Goal: Task Accomplishment & Management: Complete application form

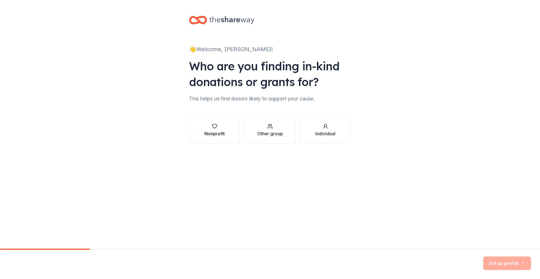
click at [213, 109] on div "Nonprofit" at bounding box center [214, 133] width 20 height 7
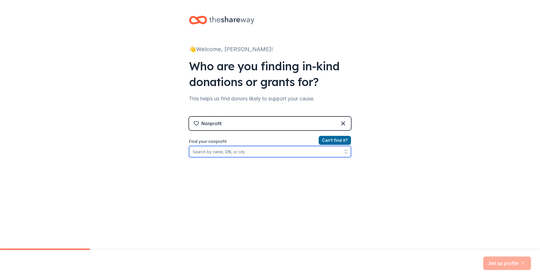
click at [222, 109] on input "Find your nonprofit" at bounding box center [270, 151] width 162 height 11
click at [267, 109] on icon "button" at bounding box center [346, 152] width 6 height 6
click at [256, 109] on input "Find your nonprofit" at bounding box center [270, 151] width 162 height 11
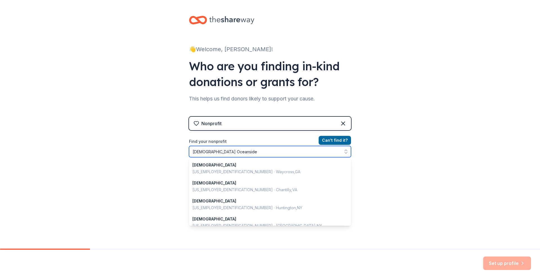
type input "[DEMOGRAPHIC_DATA] Oceanside"
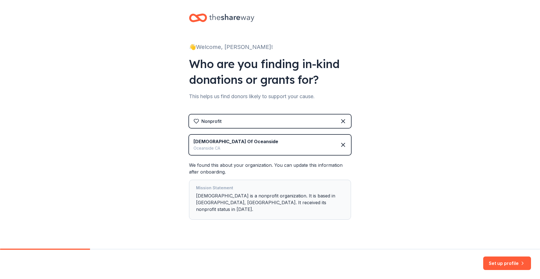
scroll to position [5, 0]
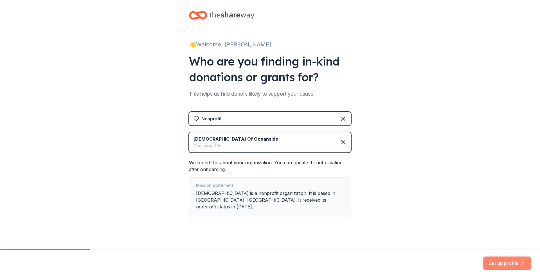
click at [267, 109] on button "Set up profile" at bounding box center [507, 264] width 48 height 14
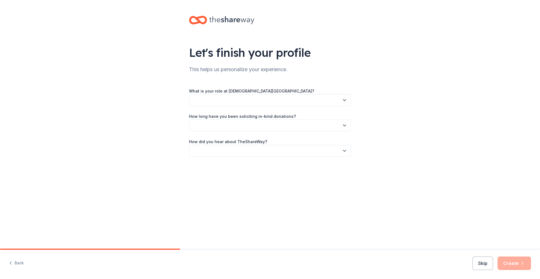
click at [256, 100] on button "button" at bounding box center [270, 100] width 162 height 12
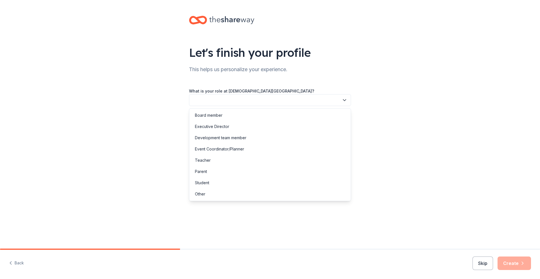
click at [248, 98] on button "button" at bounding box center [270, 100] width 162 height 12
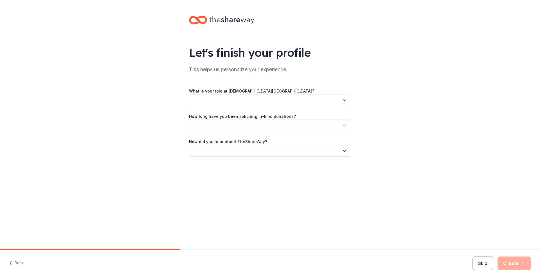
click at [248, 98] on button "button" at bounding box center [270, 100] width 162 height 12
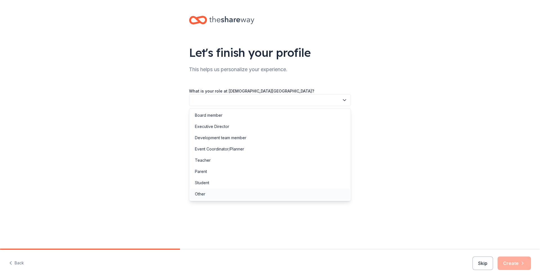
click at [202, 109] on div "Other" at bounding box center [200, 194] width 10 height 7
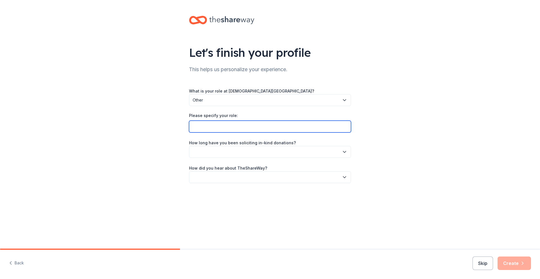
click at [220, 109] on input "Please specify your role:" at bounding box center [270, 127] width 162 height 12
click at [234, 109] on input "Childrens Ministry director" at bounding box center [270, 127] width 162 height 12
type input "Childrens Ministry Director"
click at [267, 109] on icon "button" at bounding box center [345, 152] width 6 height 6
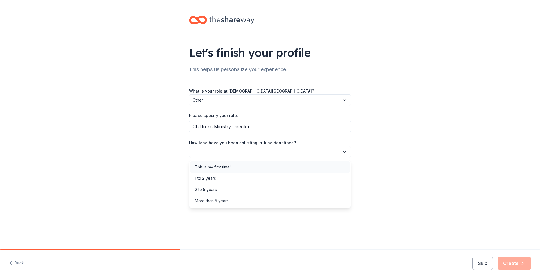
click at [231, 109] on div "This is my first time!" at bounding box center [213, 167] width 36 height 7
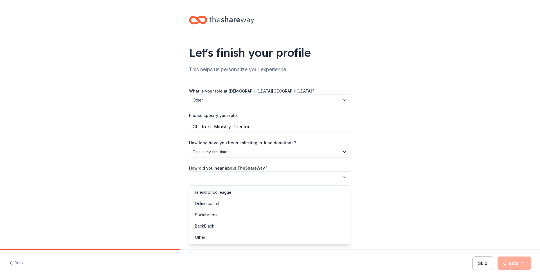
click at [244, 109] on button "button" at bounding box center [270, 177] width 162 height 12
click at [216, 109] on div "Online search" at bounding box center [208, 203] width 26 height 7
click at [267, 109] on button "Create" at bounding box center [514, 264] width 33 height 14
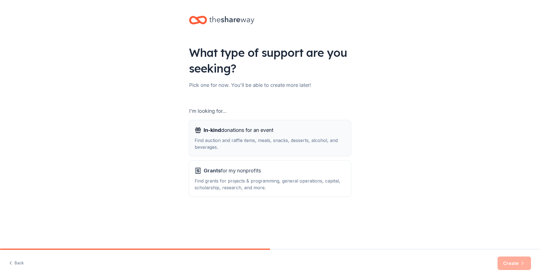
click at [241, 109] on div "Find auction and raffle items, meals, snacks, desserts, alcohol, and beverages." at bounding box center [270, 144] width 151 height 14
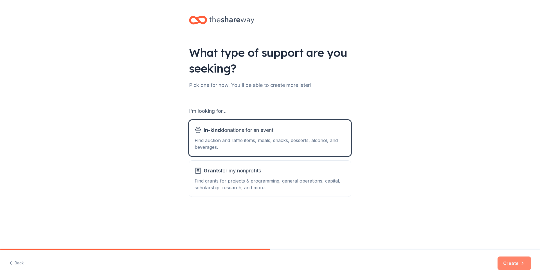
click at [267, 109] on button "Create" at bounding box center [514, 264] width 33 height 14
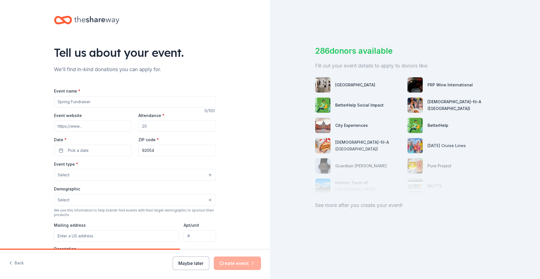
click at [96, 102] on input "Event name *" at bounding box center [135, 101] width 162 height 11
type input "monthly family nights"
click at [96, 109] on input "Event website" at bounding box center [93, 125] width 78 height 11
type input "[DOMAIN_NAME]"
click at [154, 109] on input "Attendance *" at bounding box center [177, 125] width 78 height 11
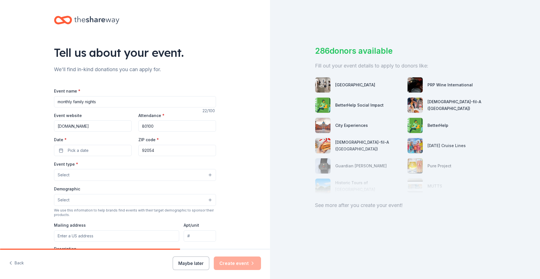
click at [145, 109] on input "80100" at bounding box center [177, 125] width 78 height 11
type input "8"
type input "100"
click at [92, 109] on button "Pick a date" at bounding box center [93, 150] width 78 height 11
click at [122, 109] on button "Go to next month" at bounding box center [121, 165] width 8 height 8
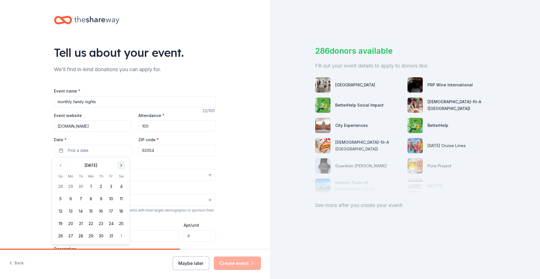
click at [122, 109] on button "Go to next month" at bounding box center [121, 165] width 8 height 8
click at [113, 109] on button "21" at bounding box center [111, 224] width 10 height 10
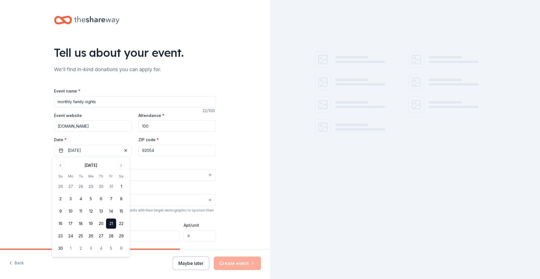
click at [167, 109] on input "92054" at bounding box center [177, 150] width 78 height 11
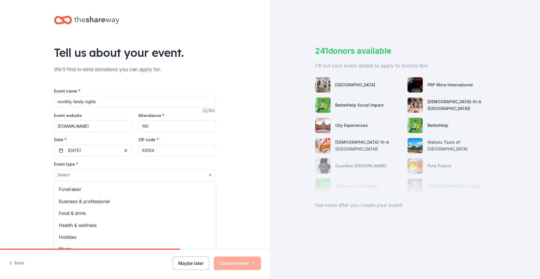
click at [92, 109] on button "Select" at bounding box center [135, 175] width 162 height 12
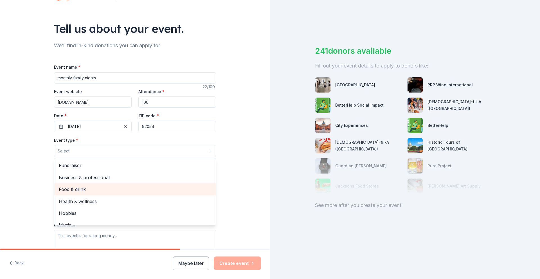
scroll to position [15, 0]
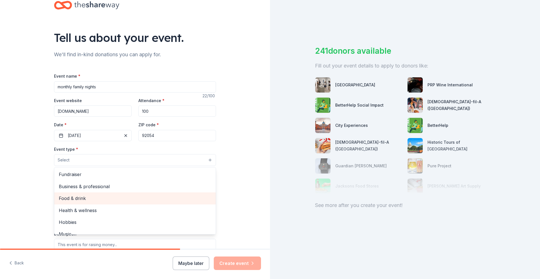
click at [78, 109] on span "Food & drink" at bounding box center [135, 198] width 152 height 7
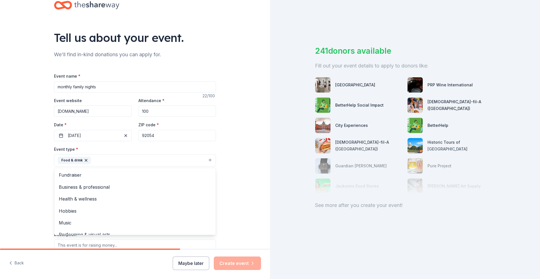
click at [235, 109] on div "Tell us about your event. We'll find in-kind donations you can apply for. Event…" at bounding box center [135, 172] width 270 height 375
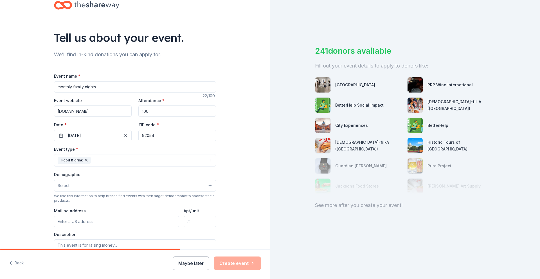
click at [93, 109] on button "Select" at bounding box center [135, 186] width 162 height 12
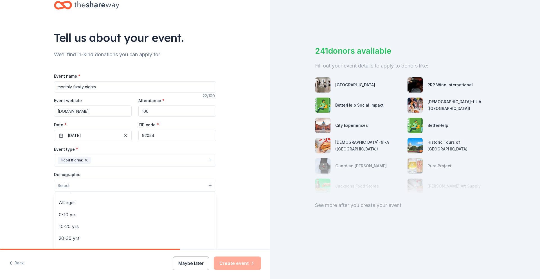
scroll to position [6, 0]
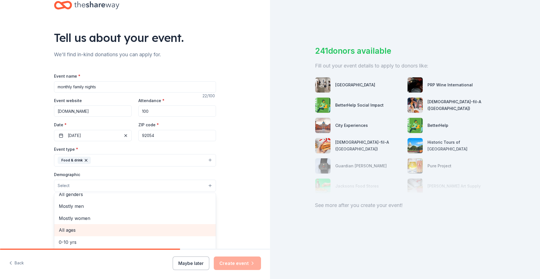
click at [67, 109] on span "All ages" at bounding box center [135, 229] width 152 height 7
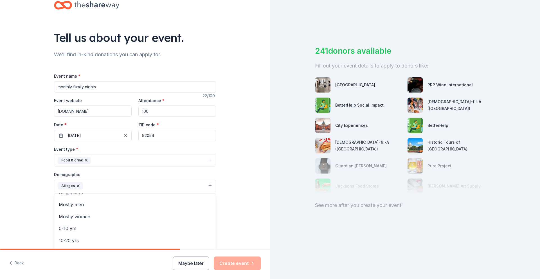
click at [244, 109] on div "Tell us about your event. We'll find in-kind donations you can apply for. Event…" at bounding box center [135, 173] width 270 height 376
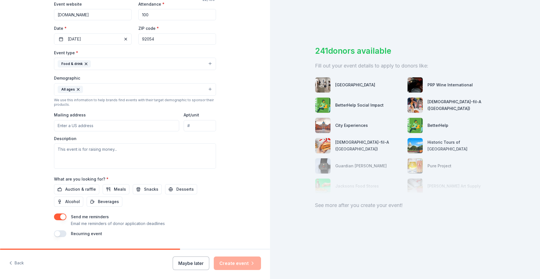
scroll to position [114, 0]
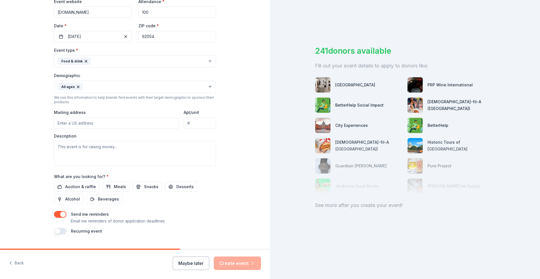
click at [81, 109] on input "Mailing address" at bounding box center [116, 123] width 125 height 11
type input "2001 S EL CAMINO REAL"
click at [107, 109] on textarea at bounding box center [135, 153] width 162 height 25
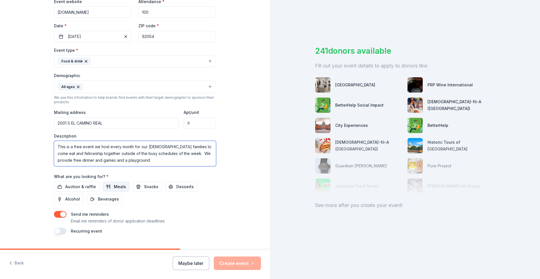
type textarea "This is a free event we host every month for our [DEMOGRAPHIC_DATA] families to…"
click at [116, 109] on span "Meals" at bounding box center [120, 186] width 12 height 7
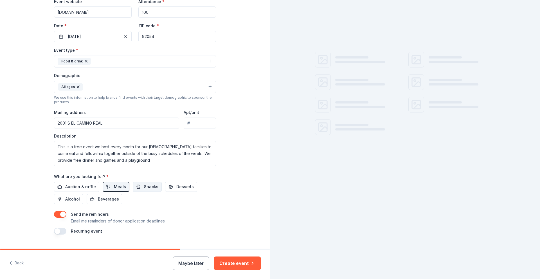
click at [146, 109] on span "Snacks" at bounding box center [151, 186] width 14 height 7
click at [176, 109] on span "Desserts" at bounding box center [184, 186] width 17 height 7
click at [111, 109] on span "Beverages" at bounding box center [108, 199] width 21 height 7
click at [84, 109] on span "Auction & raffle" at bounding box center [80, 186] width 31 height 7
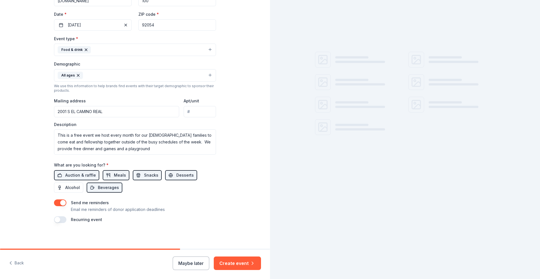
scroll to position [127, 0]
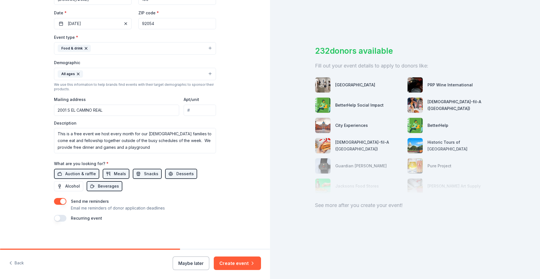
click at [62, 109] on button "button" at bounding box center [60, 218] width 12 height 7
click at [100, 109] on button "[DATE]" at bounding box center [85, 235] width 29 height 11
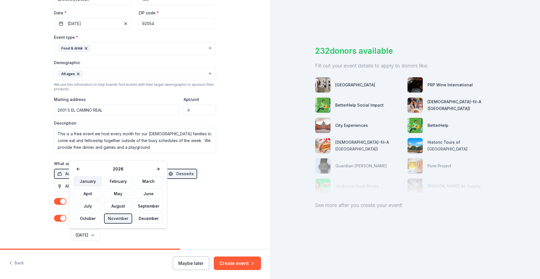
click at [90, 109] on button "January" at bounding box center [88, 181] width 28 height 10
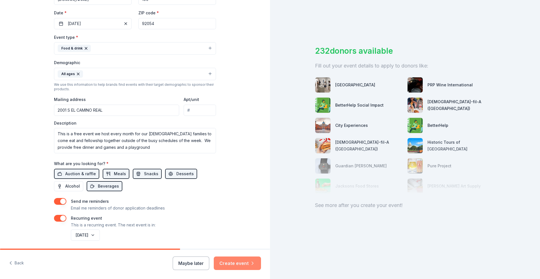
click at [238, 109] on button "Create event" at bounding box center [237, 264] width 47 height 14
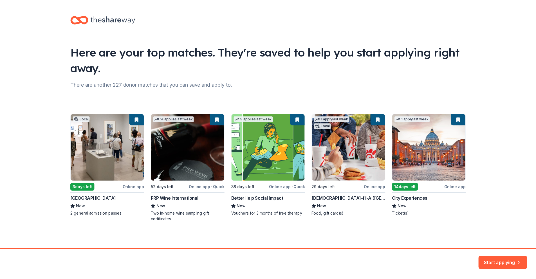
scroll to position [1, 0]
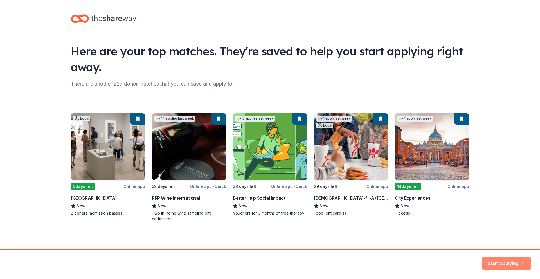
click at [267, 109] on button "Start applying" at bounding box center [506, 261] width 49 height 14
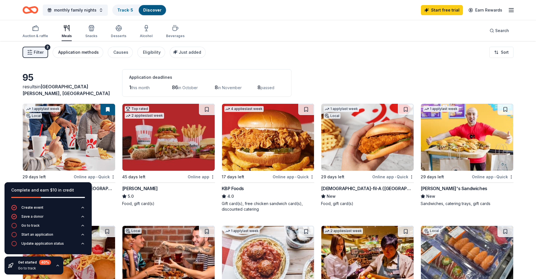
click at [79, 51] on div "Application methods" at bounding box center [78, 52] width 41 height 7
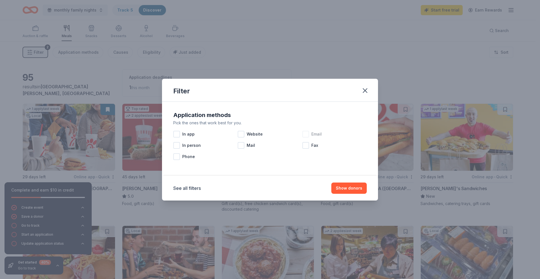
click at [267, 109] on div at bounding box center [305, 134] width 7 height 7
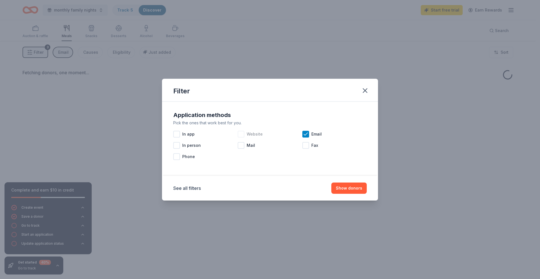
click at [241, 109] on div at bounding box center [241, 134] width 7 height 7
click at [176, 109] on div at bounding box center [176, 134] width 7 height 7
click at [267, 109] on button "Show 71 donors" at bounding box center [347, 188] width 40 height 11
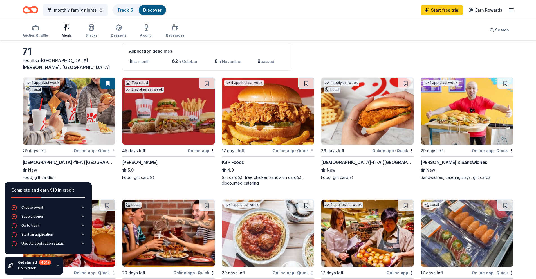
scroll to position [53, 0]
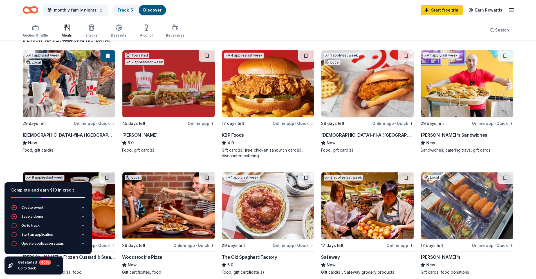
click at [183, 99] on img at bounding box center [168, 83] width 92 height 67
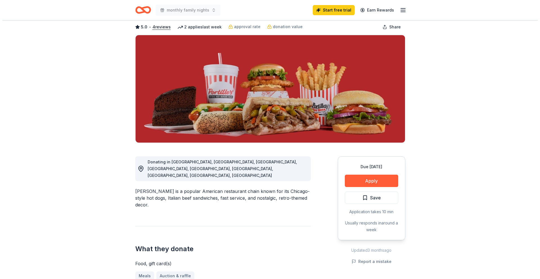
scroll to position [27, 0]
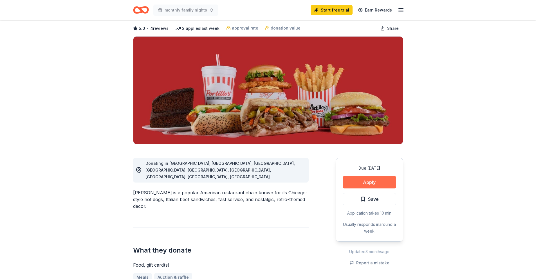
click at [367, 181] on button "Apply" at bounding box center [369, 182] width 53 height 12
